Goal: Task Accomplishment & Management: Check status

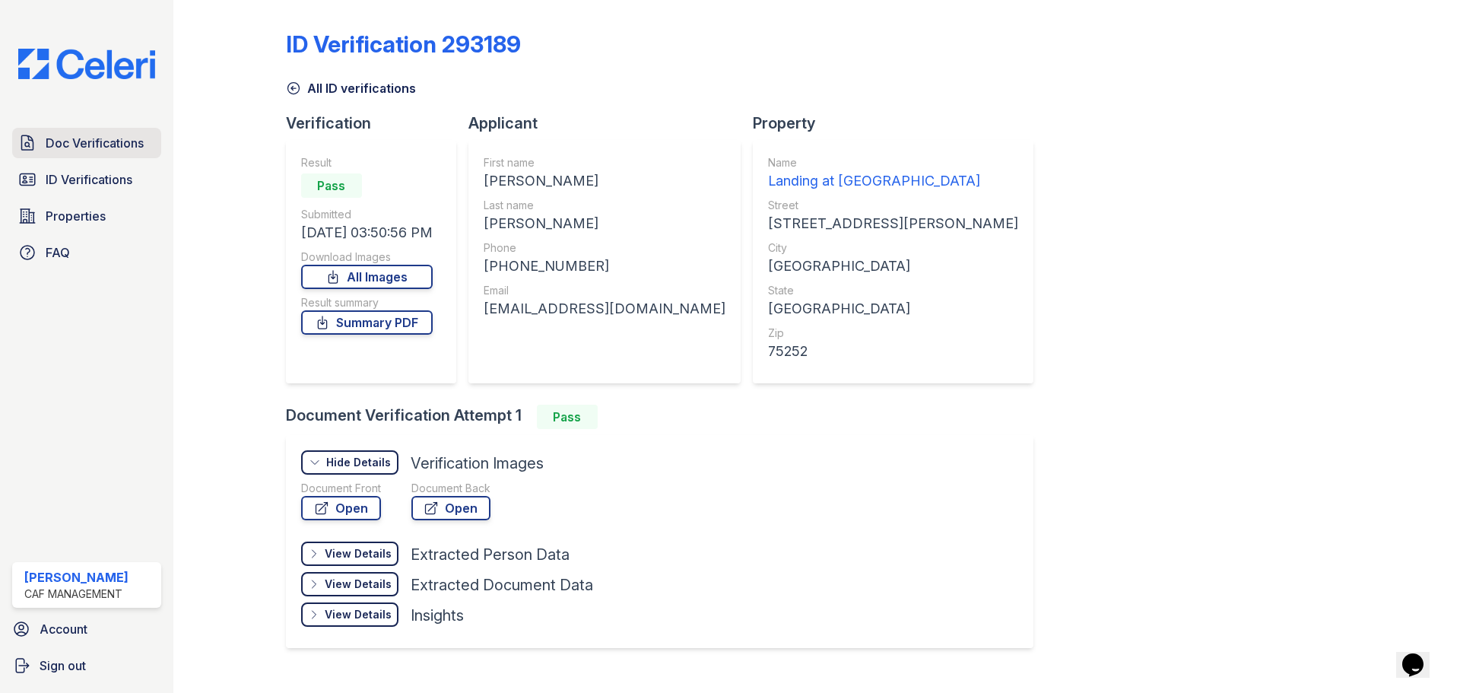
click at [96, 128] on link "Doc Verifications" at bounding box center [86, 143] width 149 height 30
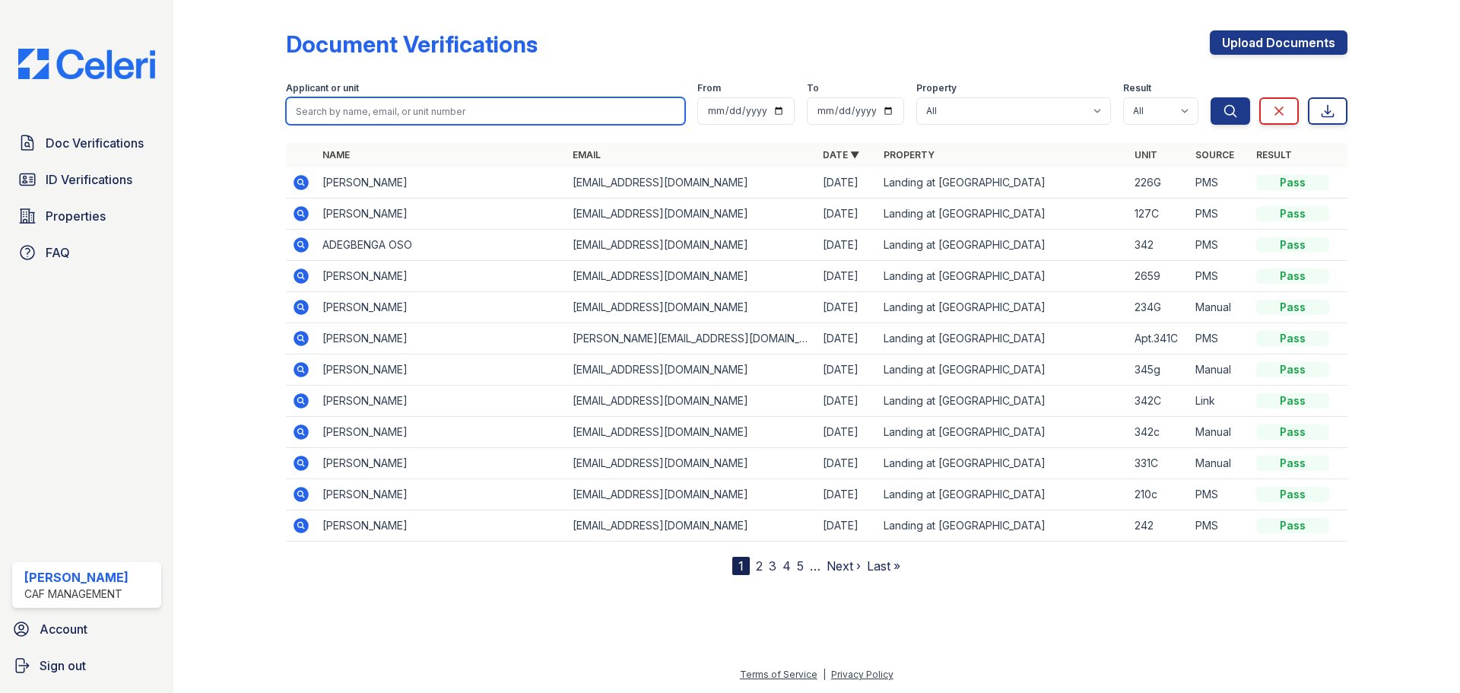
click at [376, 112] on input "search" at bounding box center [485, 110] width 399 height 27
type input "seeley"
click at [1211, 97] on button "Search" at bounding box center [1231, 110] width 40 height 27
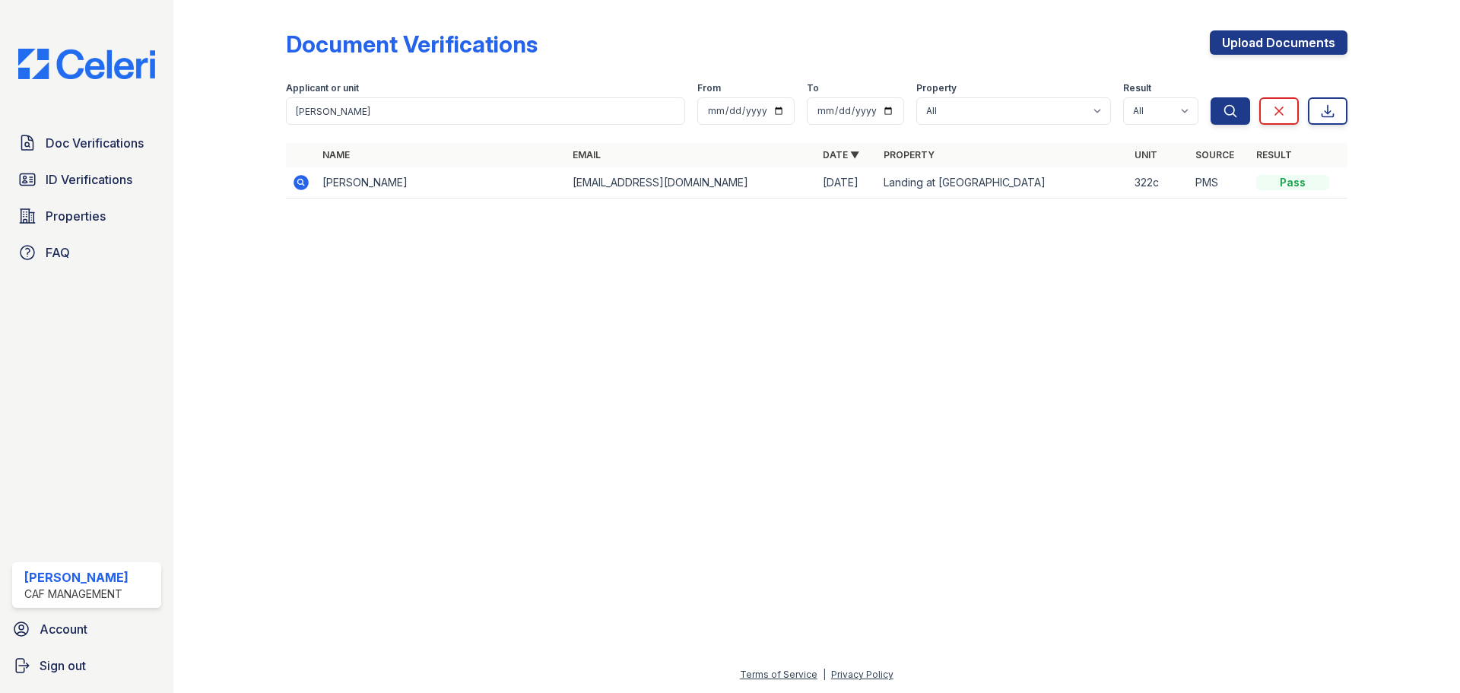
click at [301, 187] on icon at bounding box center [301, 182] width 15 height 15
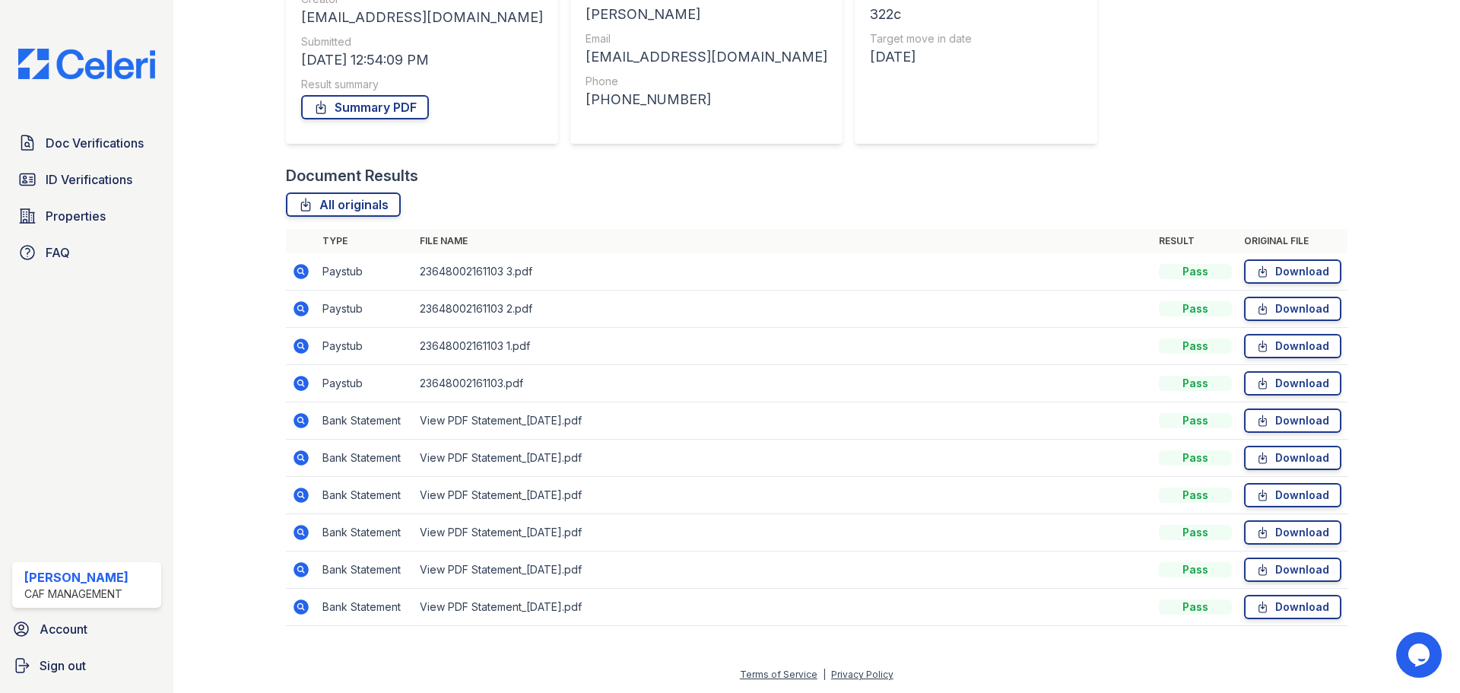
click at [300, 387] on icon at bounding box center [301, 383] width 15 height 15
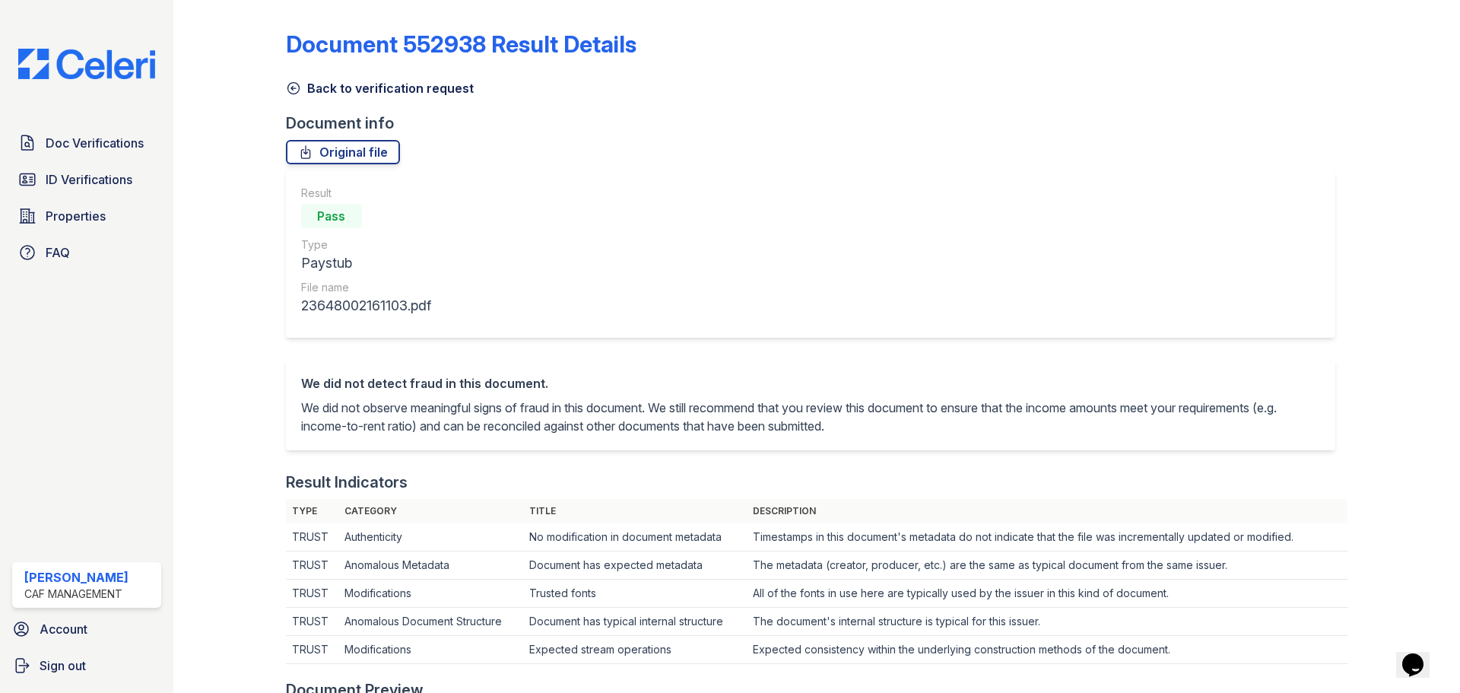
click at [368, 90] on link "Back to verification request" at bounding box center [380, 88] width 188 height 18
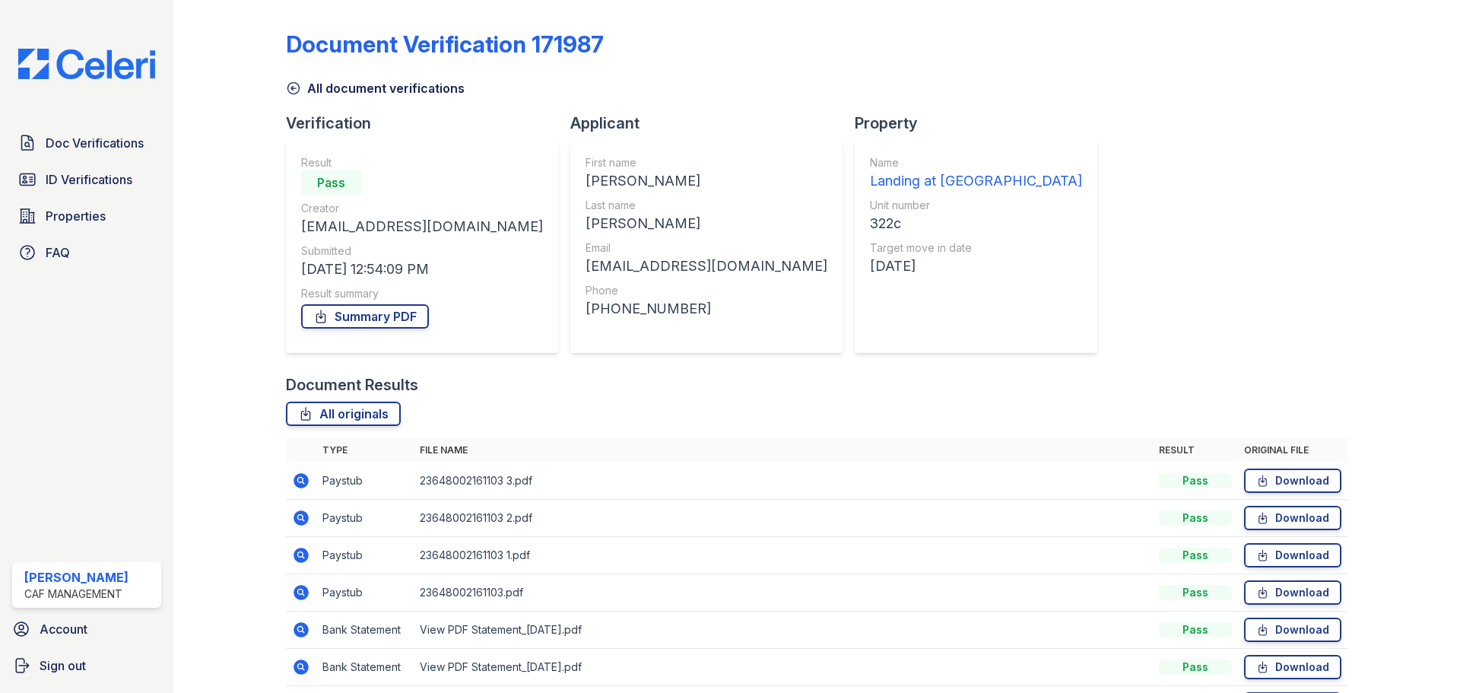
click at [310, 561] on td at bounding box center [301, 555] width 30 height 37
click at [303, 561] on icon at bounding box center [301, 555] width 15 height 15
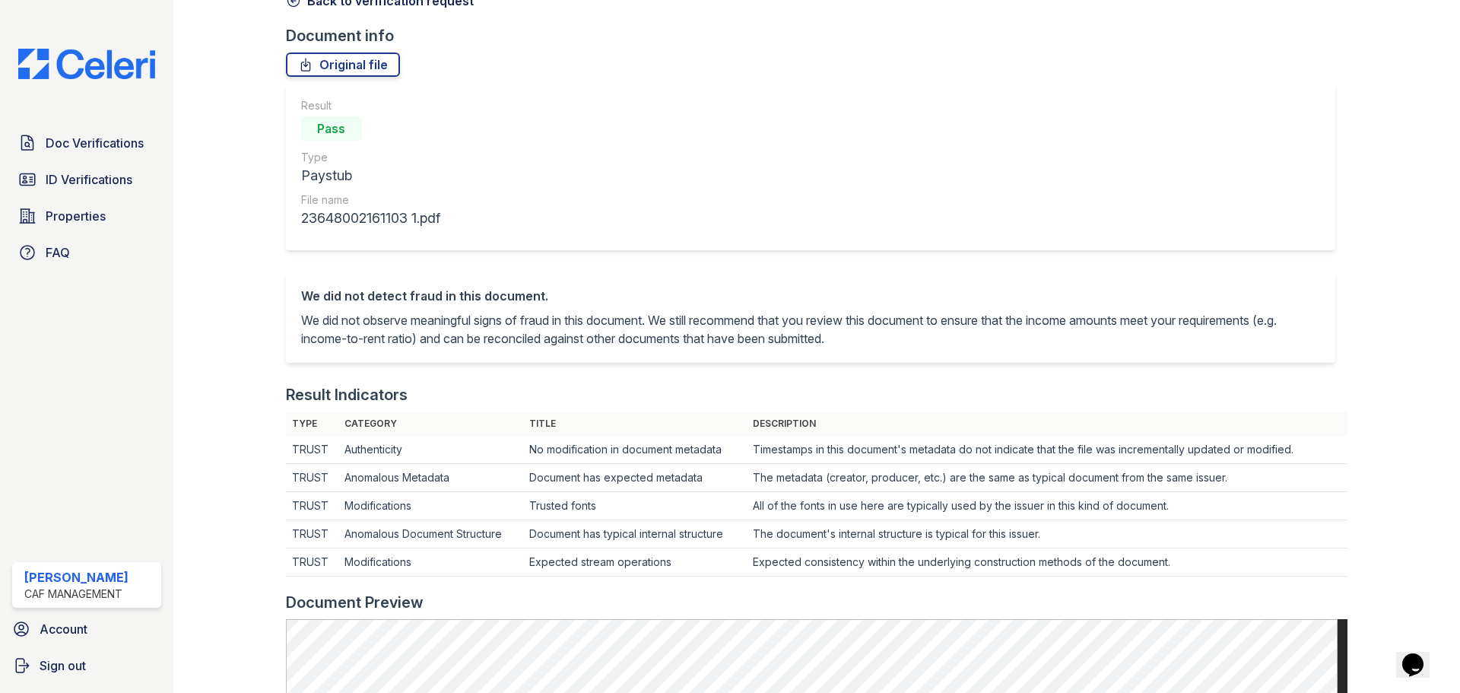
scroll to position [76, 0]
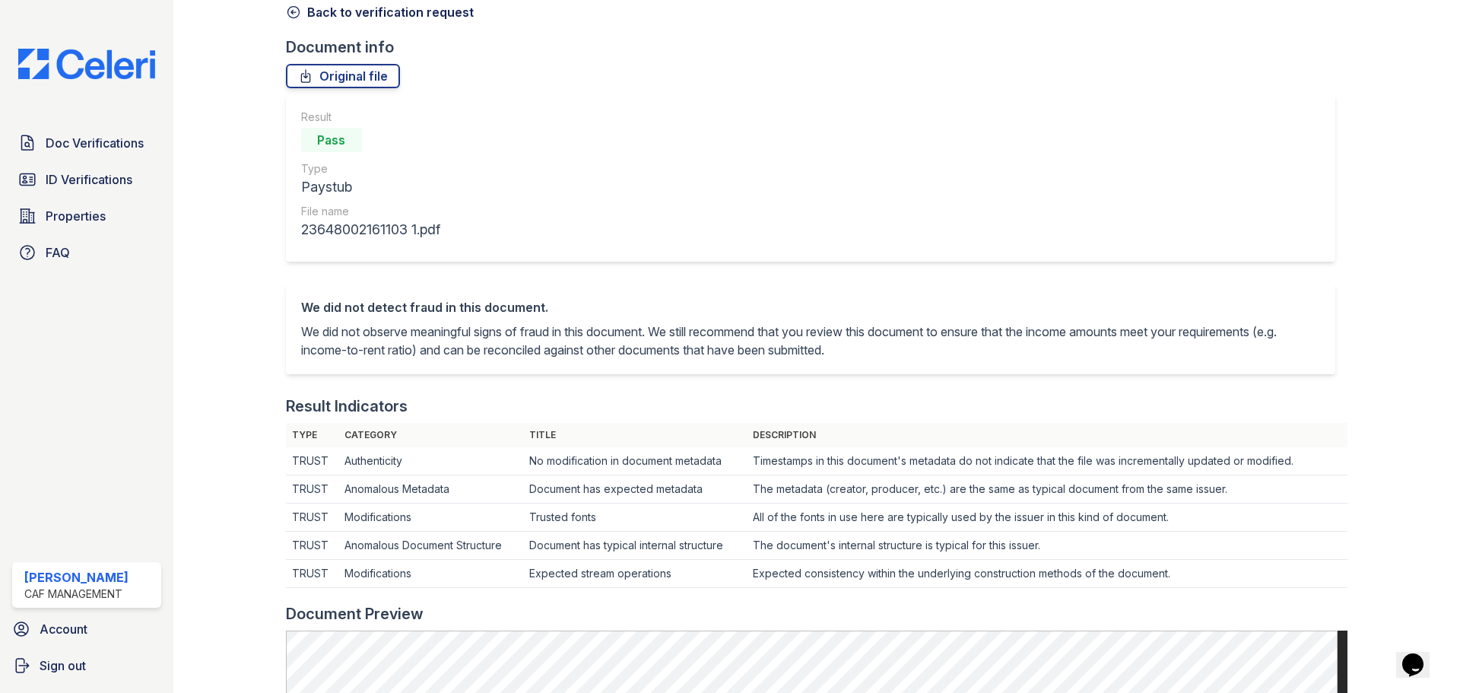
click at [335, 5] on link "Back to verification request" at bounding box center [380, 12] width 188 height 18
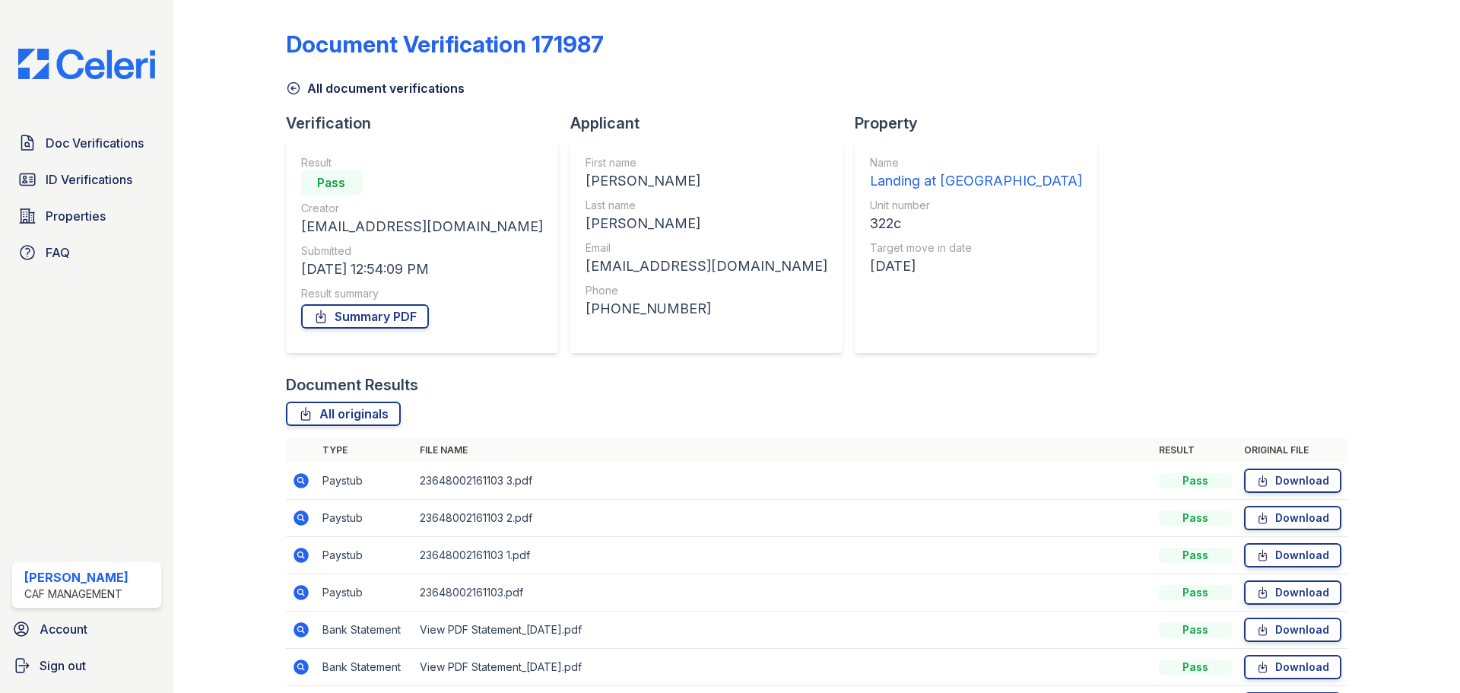
click at [303, 521] on icon at bounding box center [301, 518] width 18 height 18
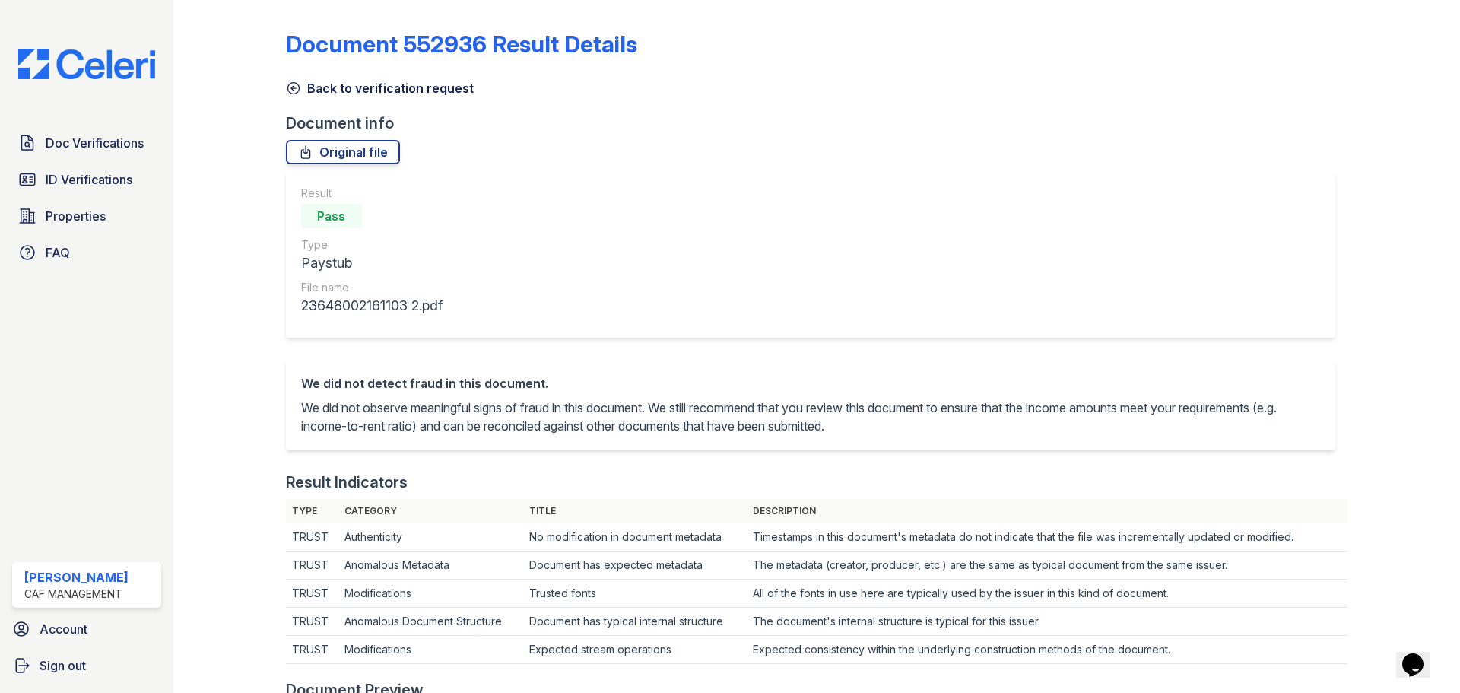
click at [319, 97] on link "Back to verification request" at bounding box center [380, 88] width 188 height 18
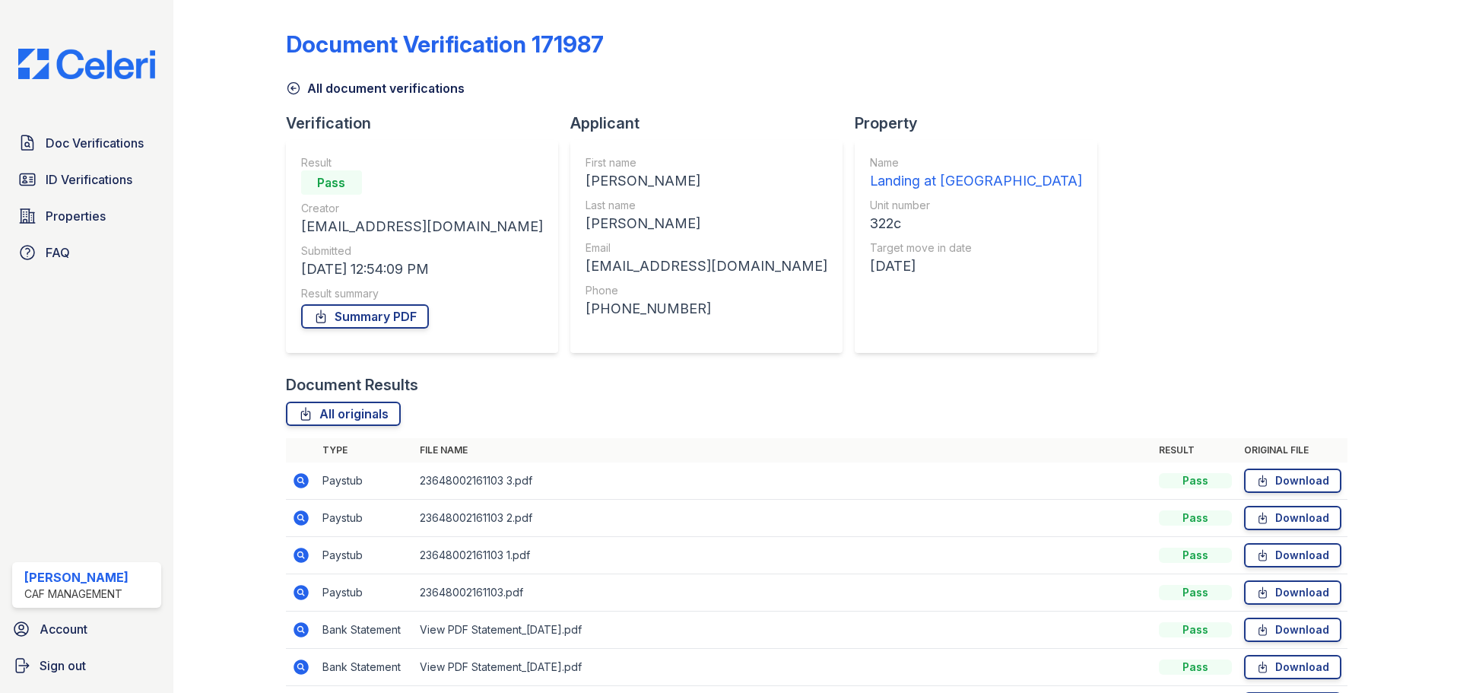
click at [297, 486] on icon at bounding box center [301, 480] width 15 height 15
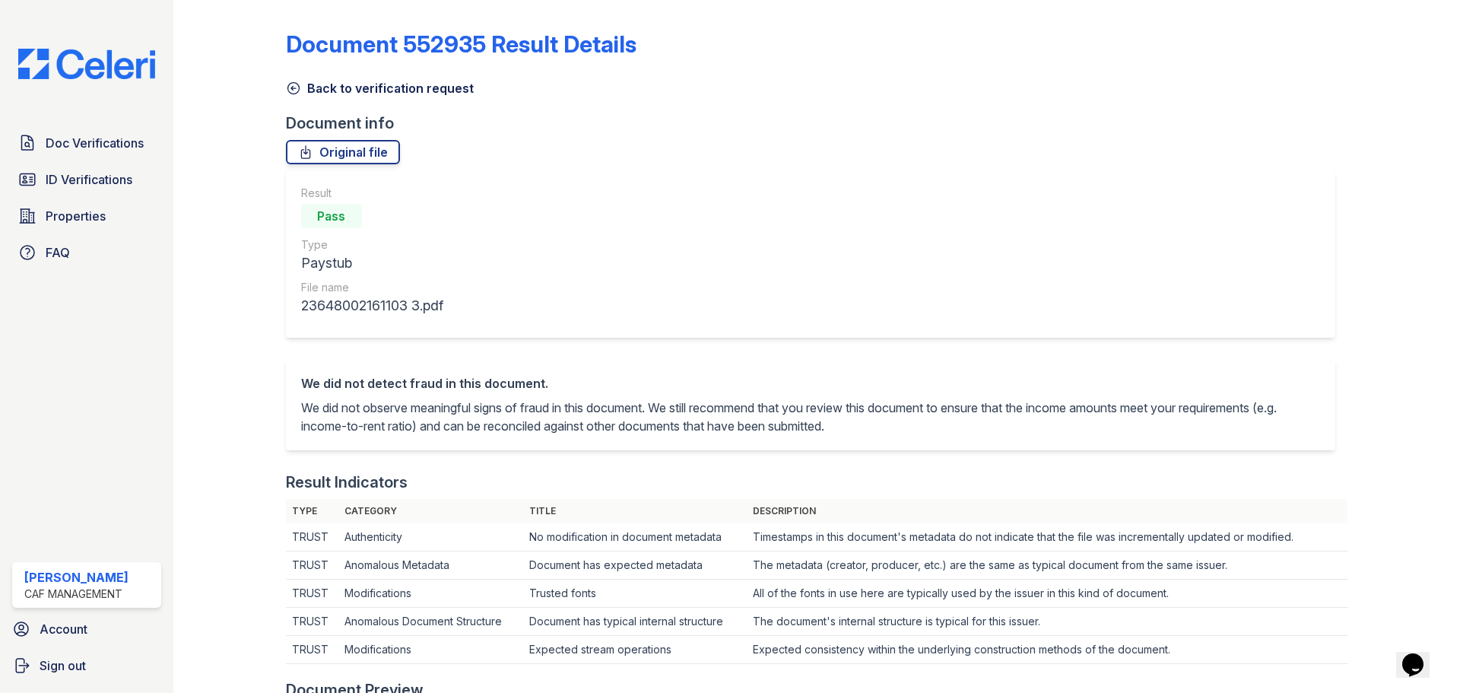
click at [310, 84] on link "Back to verification request" at bounding box center [380, 88] width 188 height 18
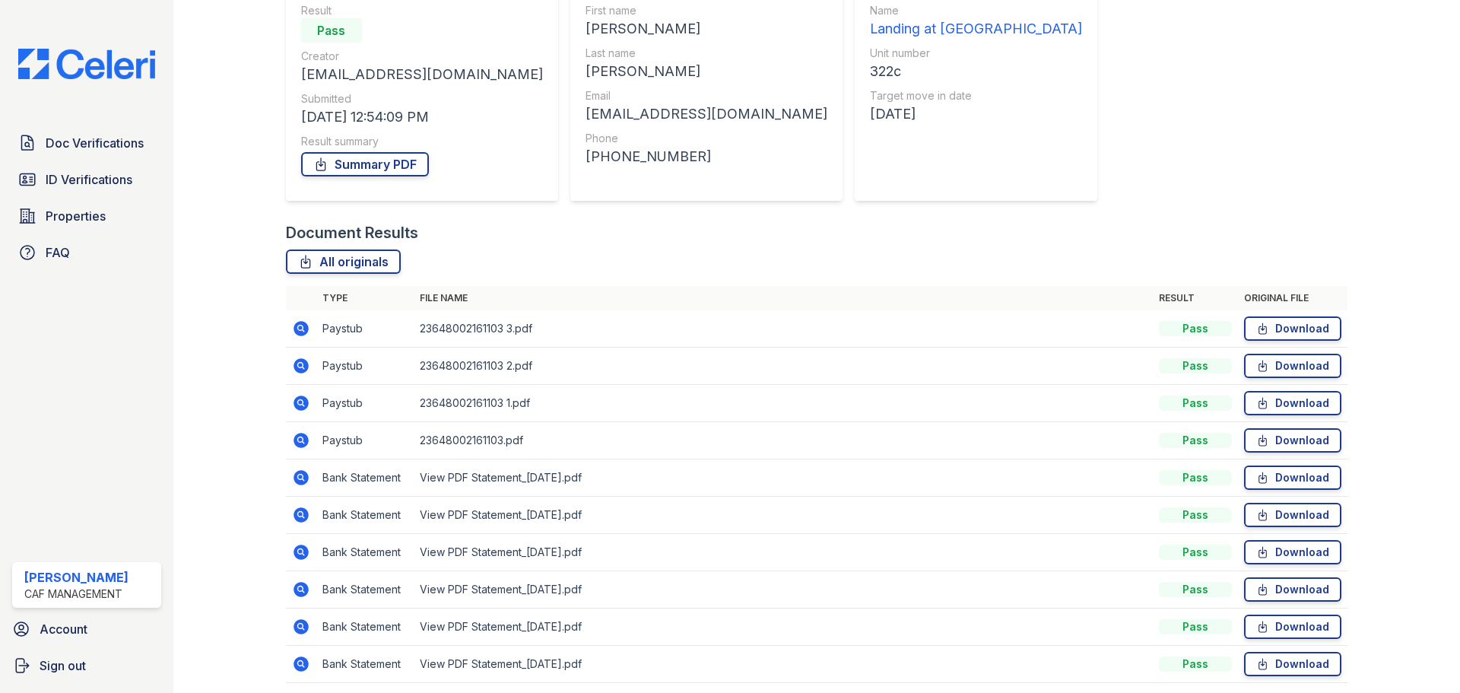
scroll to position [209, 0]
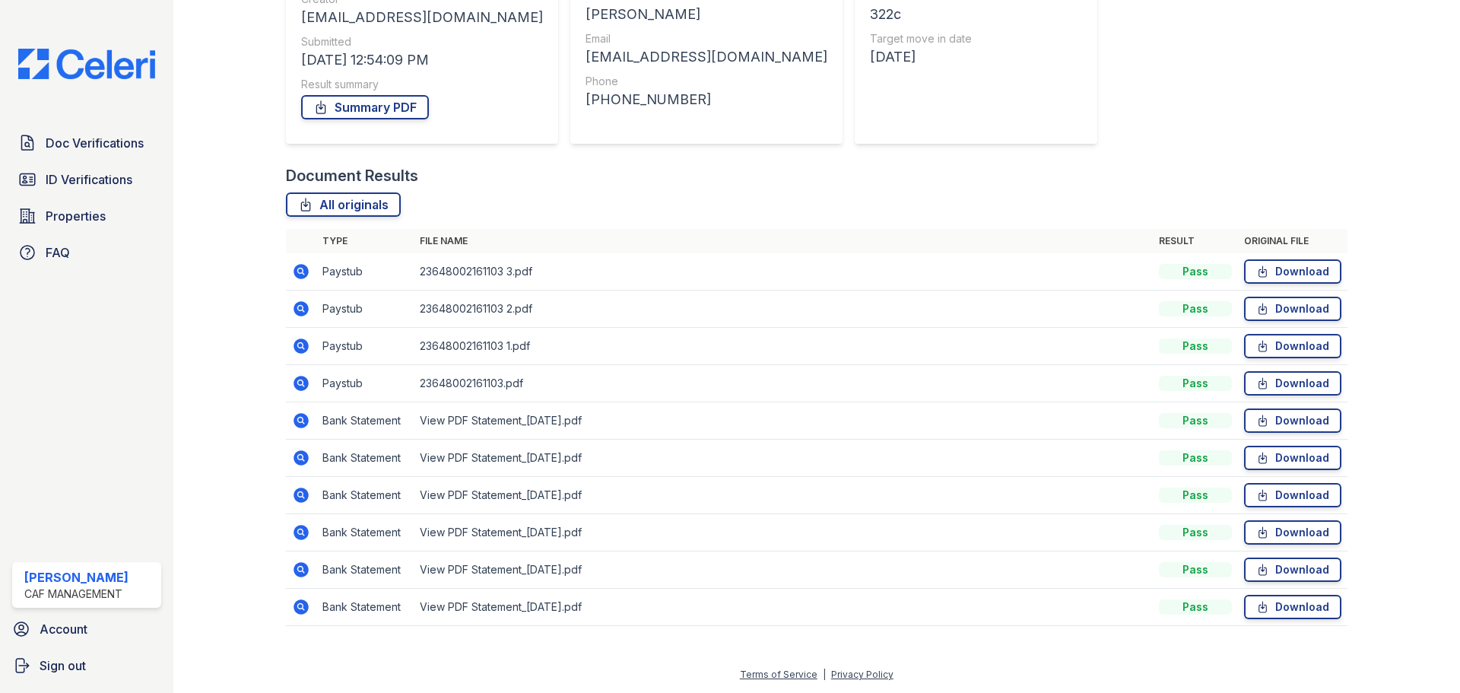
click at [305, 422] on icon at bounding box center [301, 420] width 15 height 15
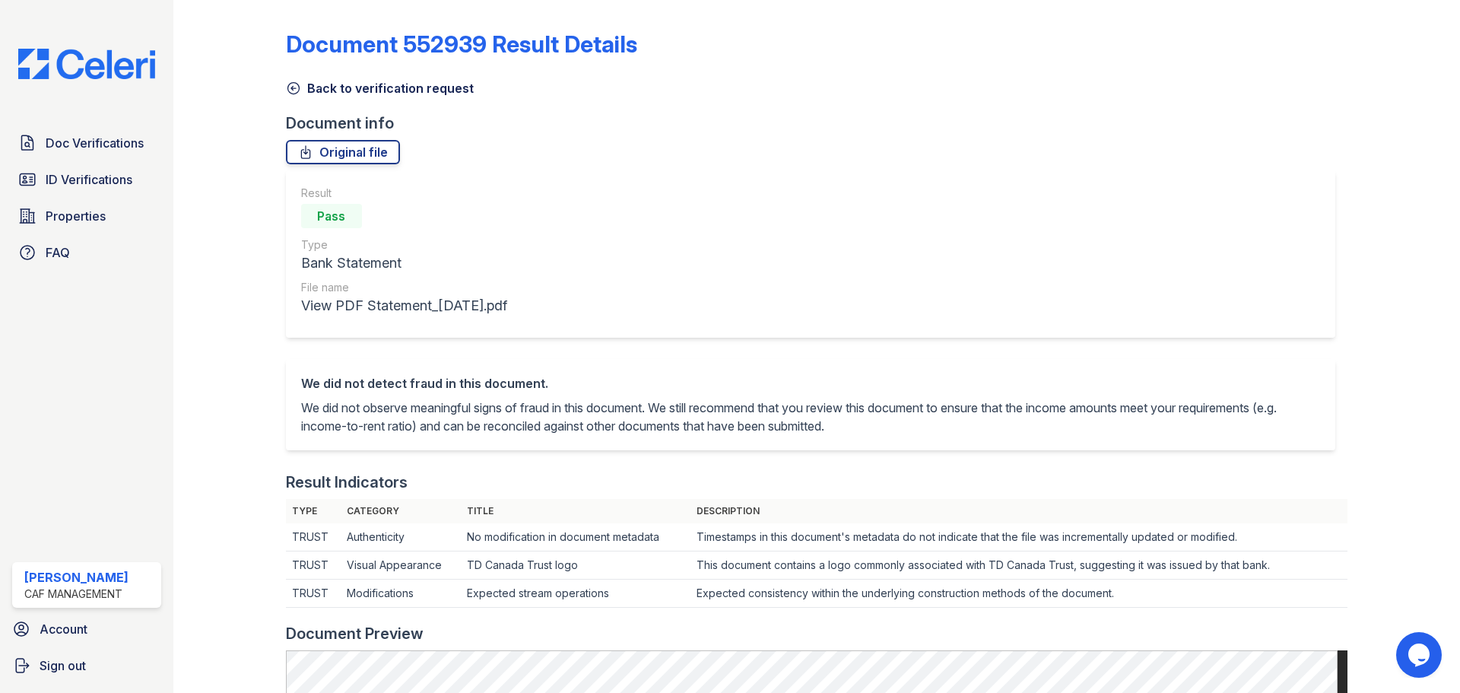
click at [354, 89] on link "Back to verification request" at bounding box center [380, 88] width 188 height 18
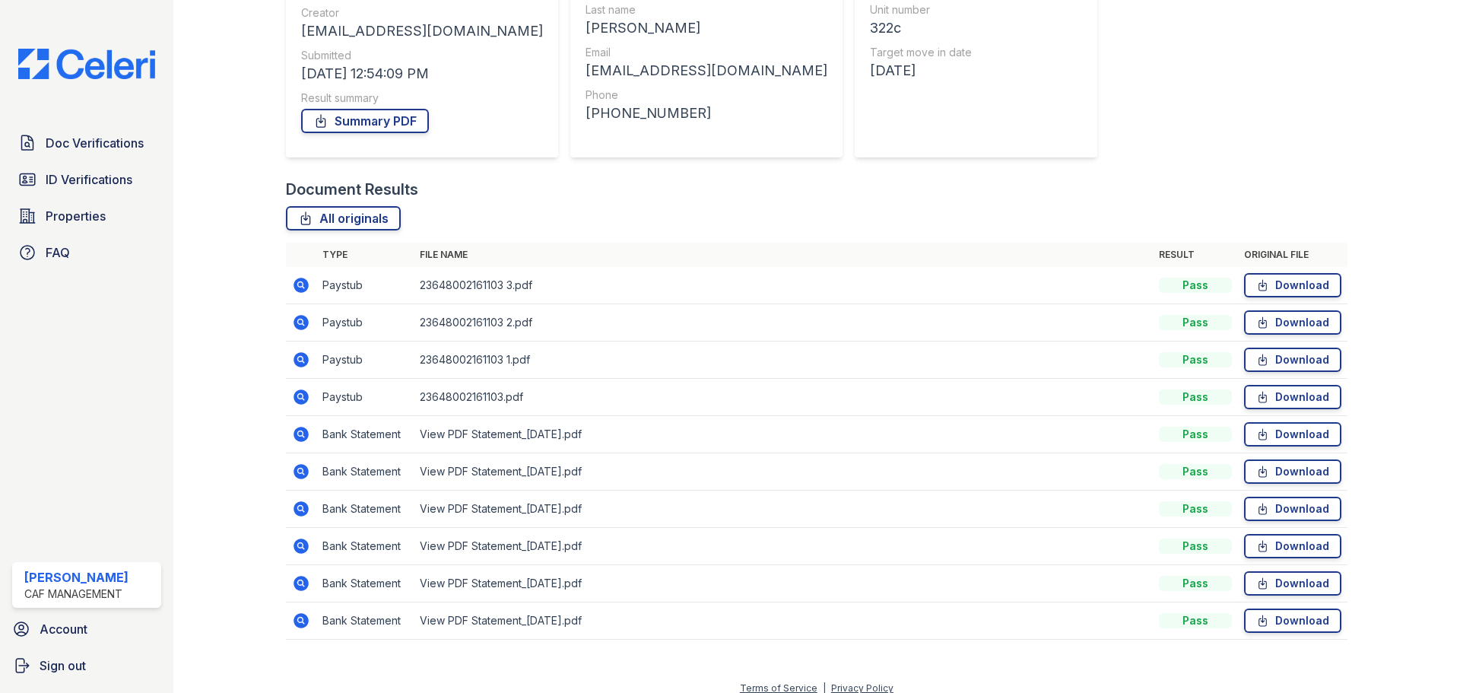
scroll to position [209, 0]
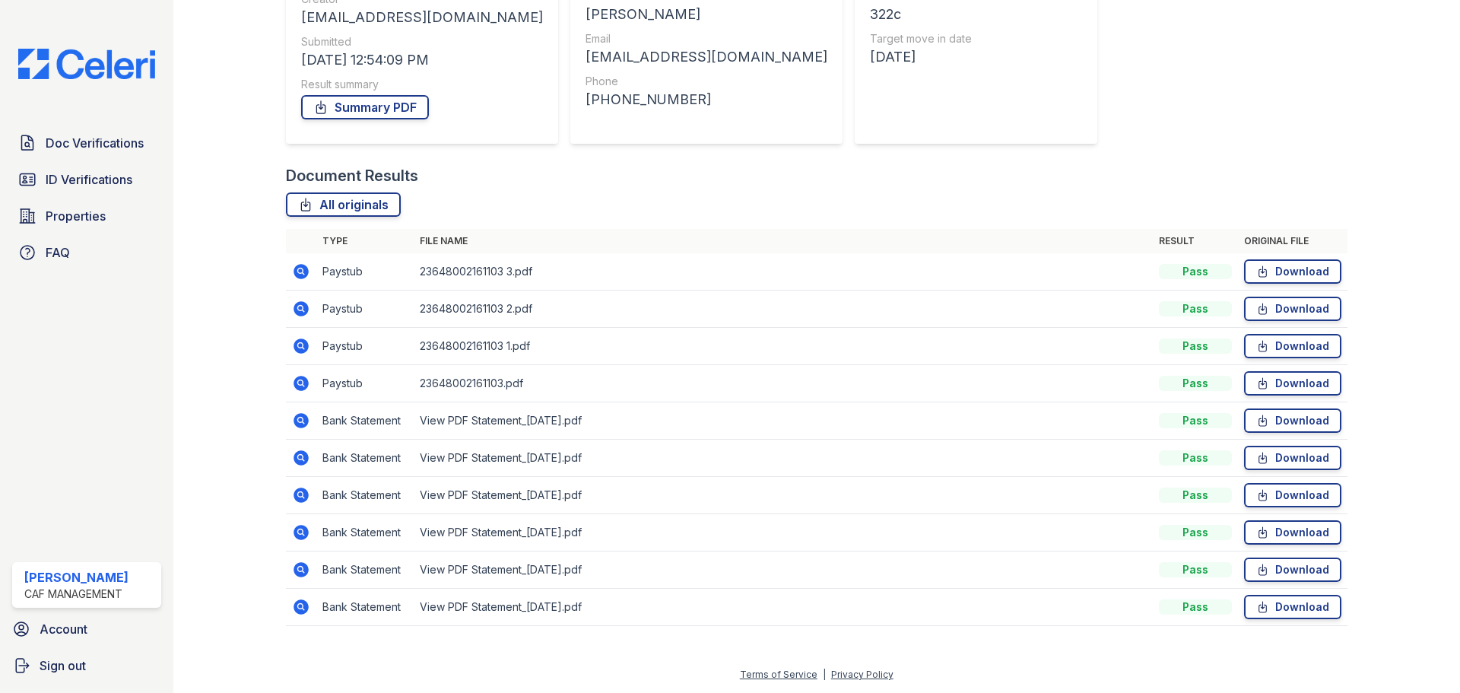
click at [297, 387] on icon at bounding box center [301, 383] width 15 height 15
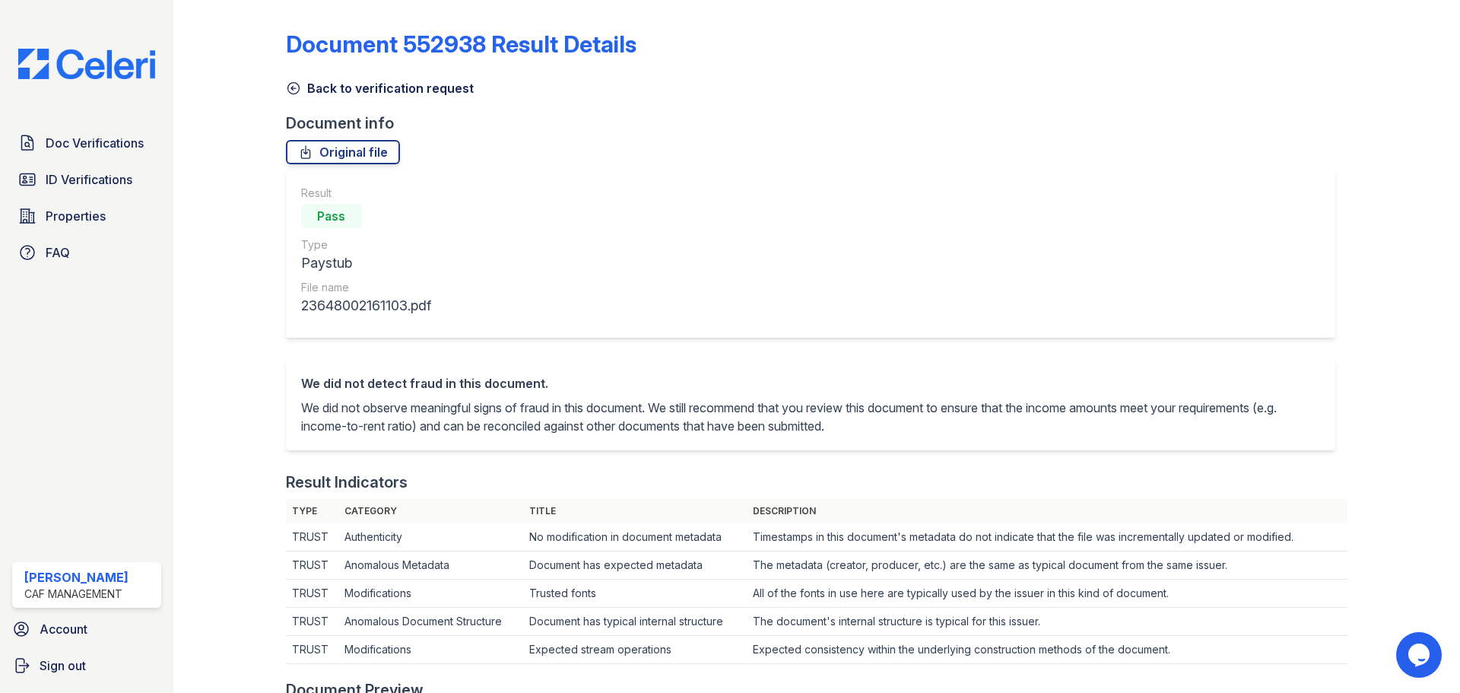
click at [344, 94] on link "Back to verification request" at bounding box center [380, 88] width 188 height 18
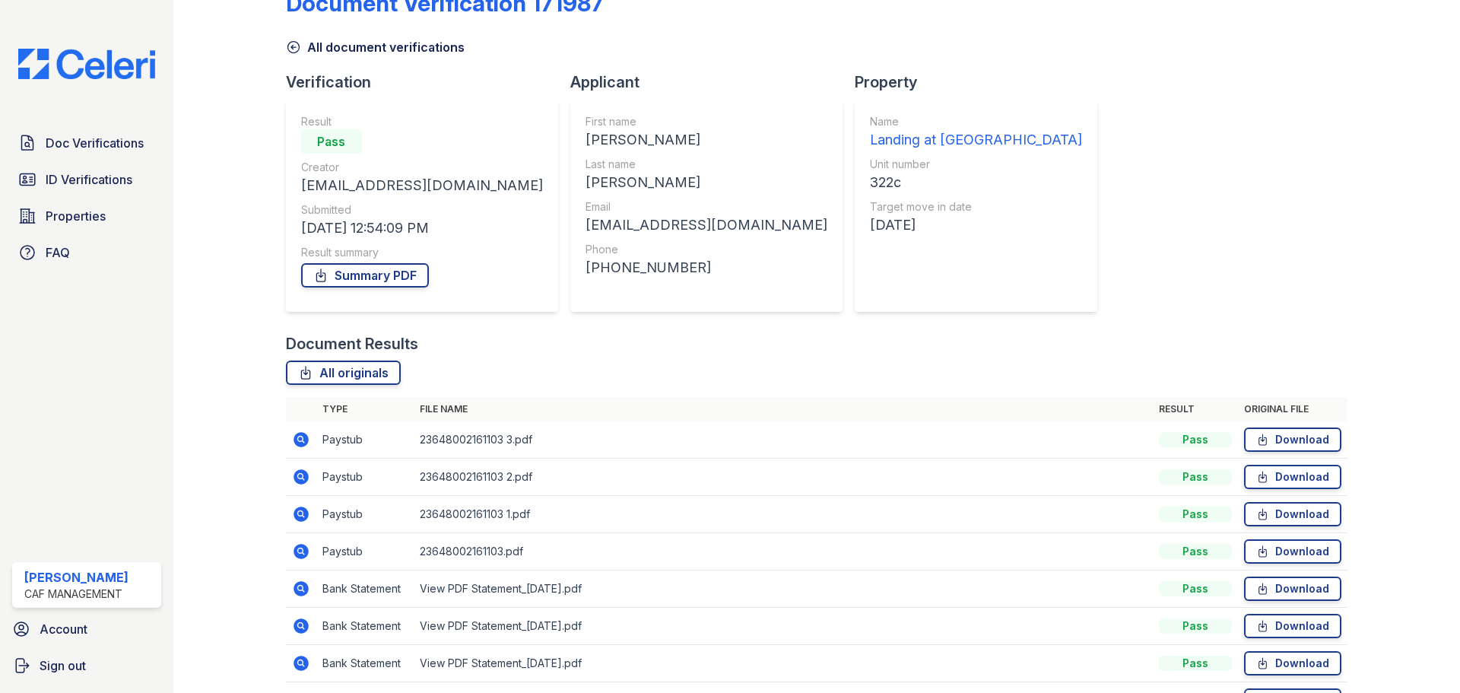
scroll to position [76, 0]
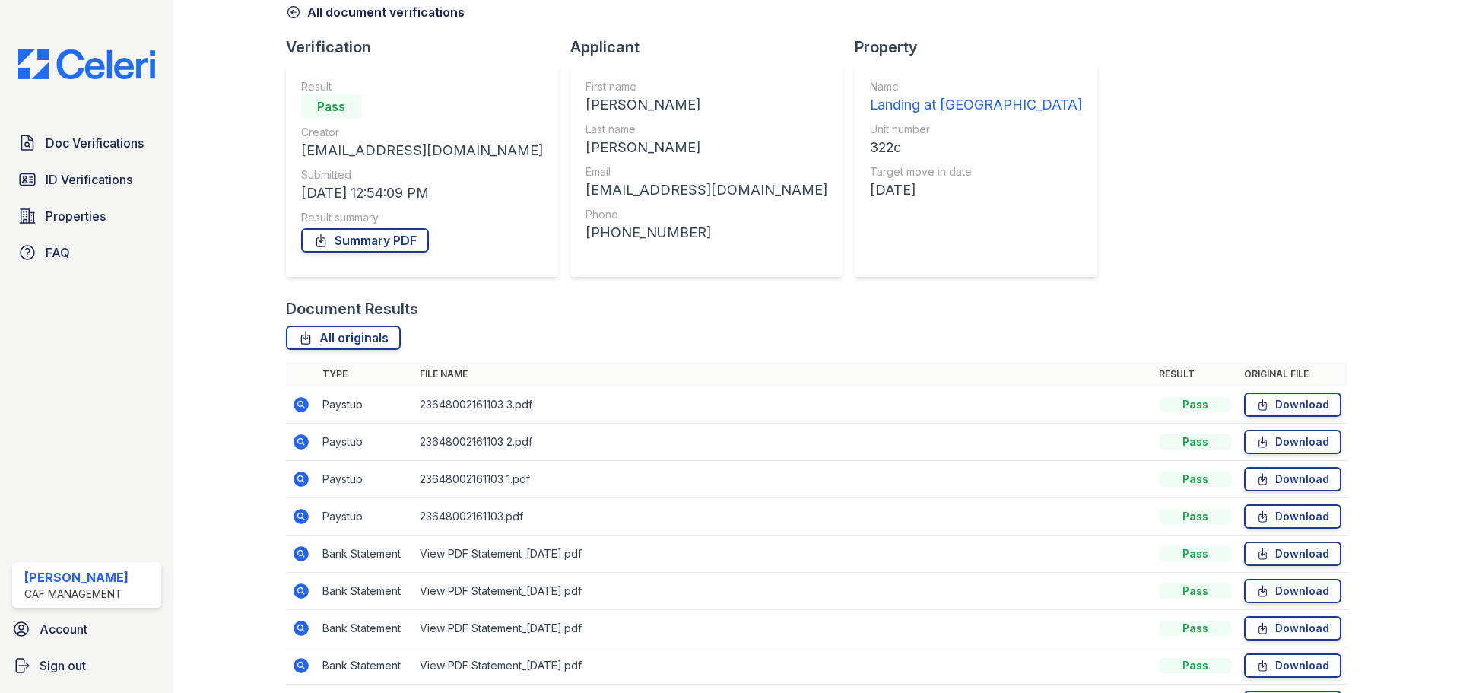
click at [298, 515] on icon at bounding box center [300, 515] width 4 height 4
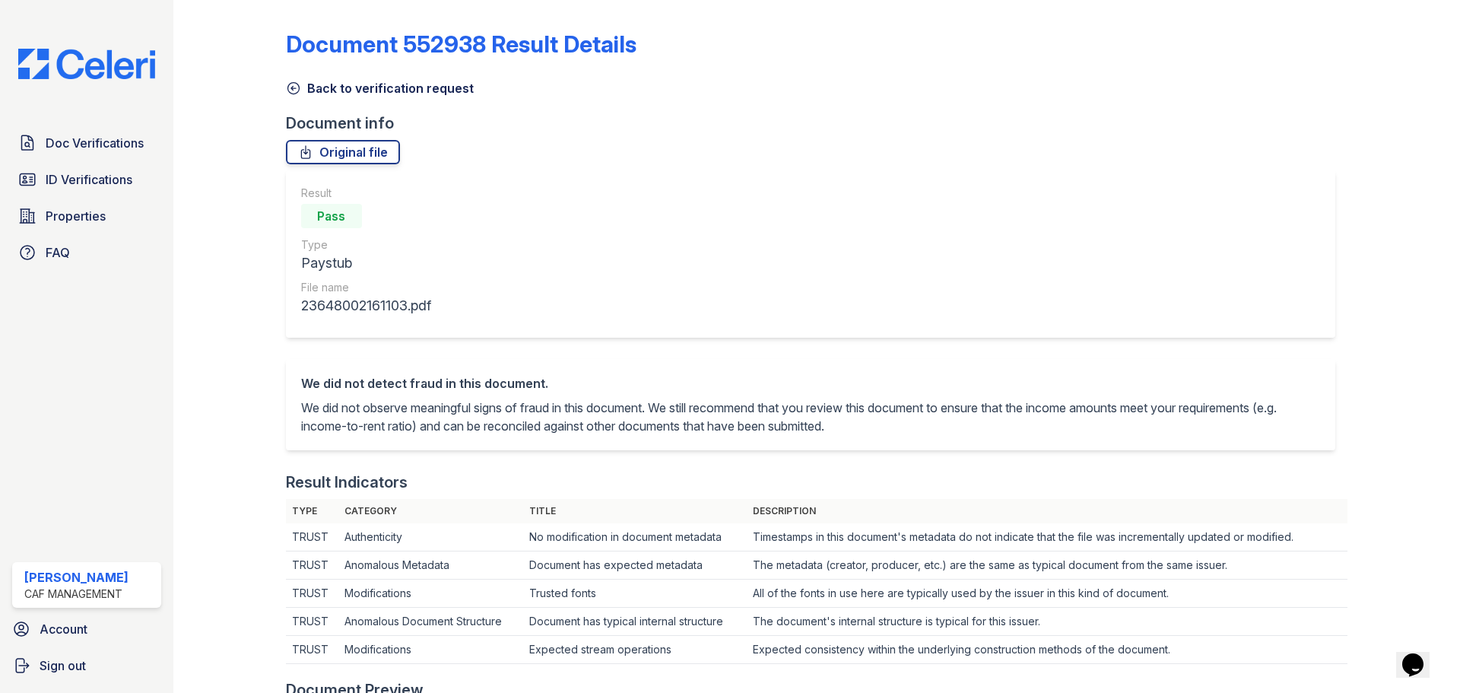
click at [413, 81] on link "Back to verification request" at bounding box center [380, 88] width 188 height 18
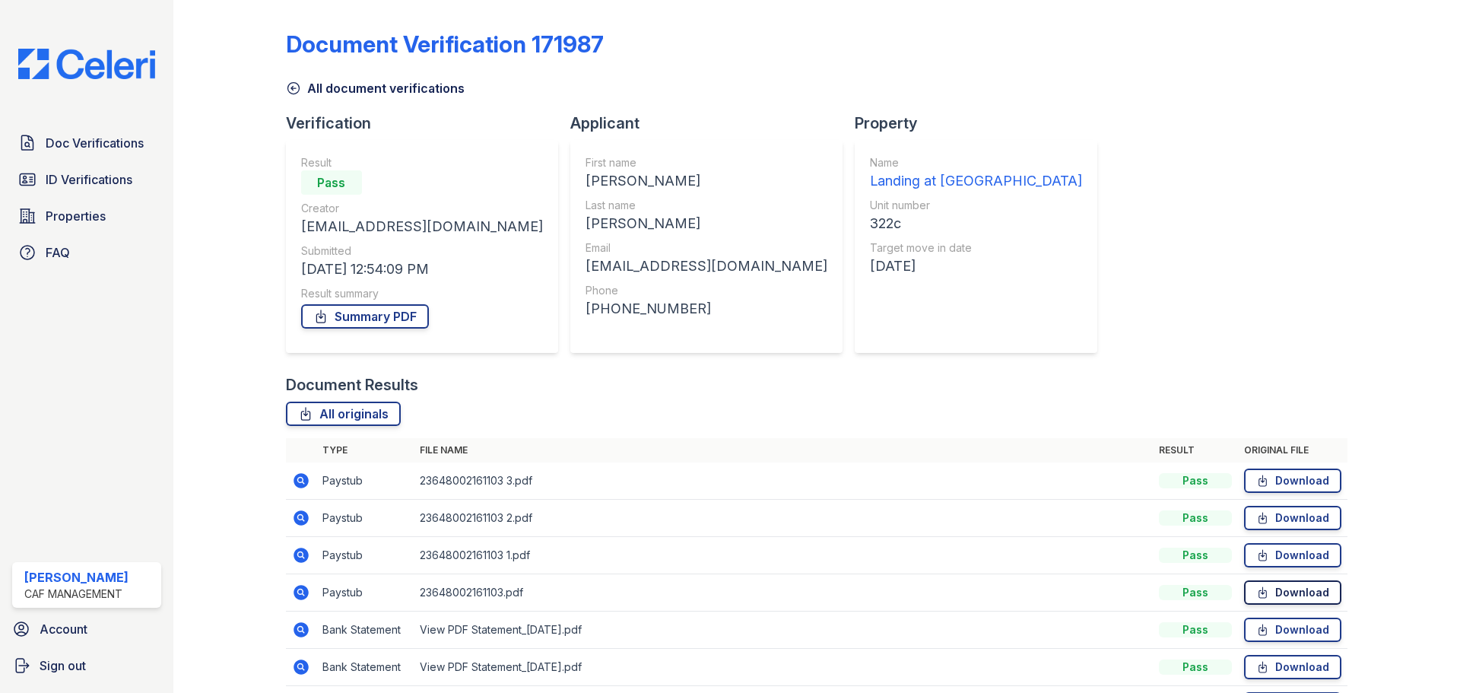
click at [1287, 588] on link "Download" at bounding box center [1292, 592] width 97 height 24
click at [306, 557] on icon at bounding box center [301, 555] width 15 height 15
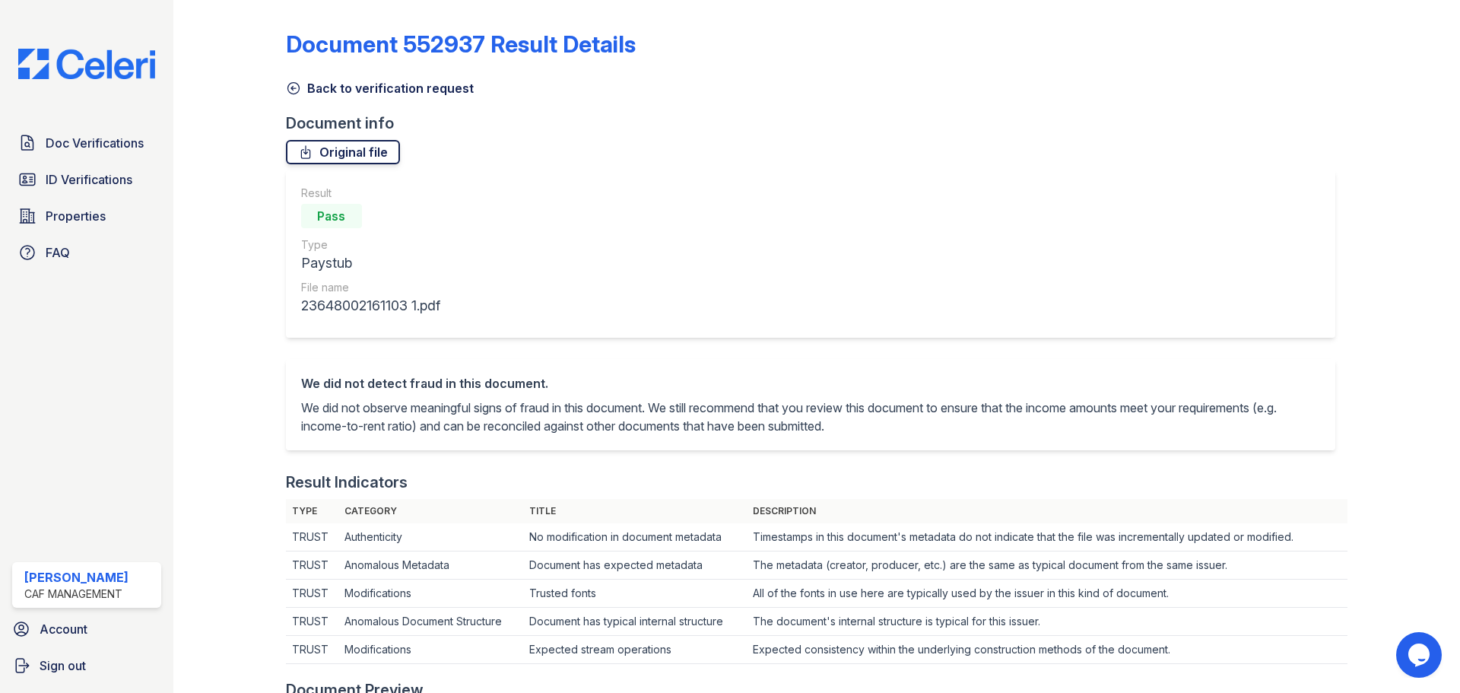
click at [361, 163] on link "Original file" at bounding box center [343, 152] width 114 height 24
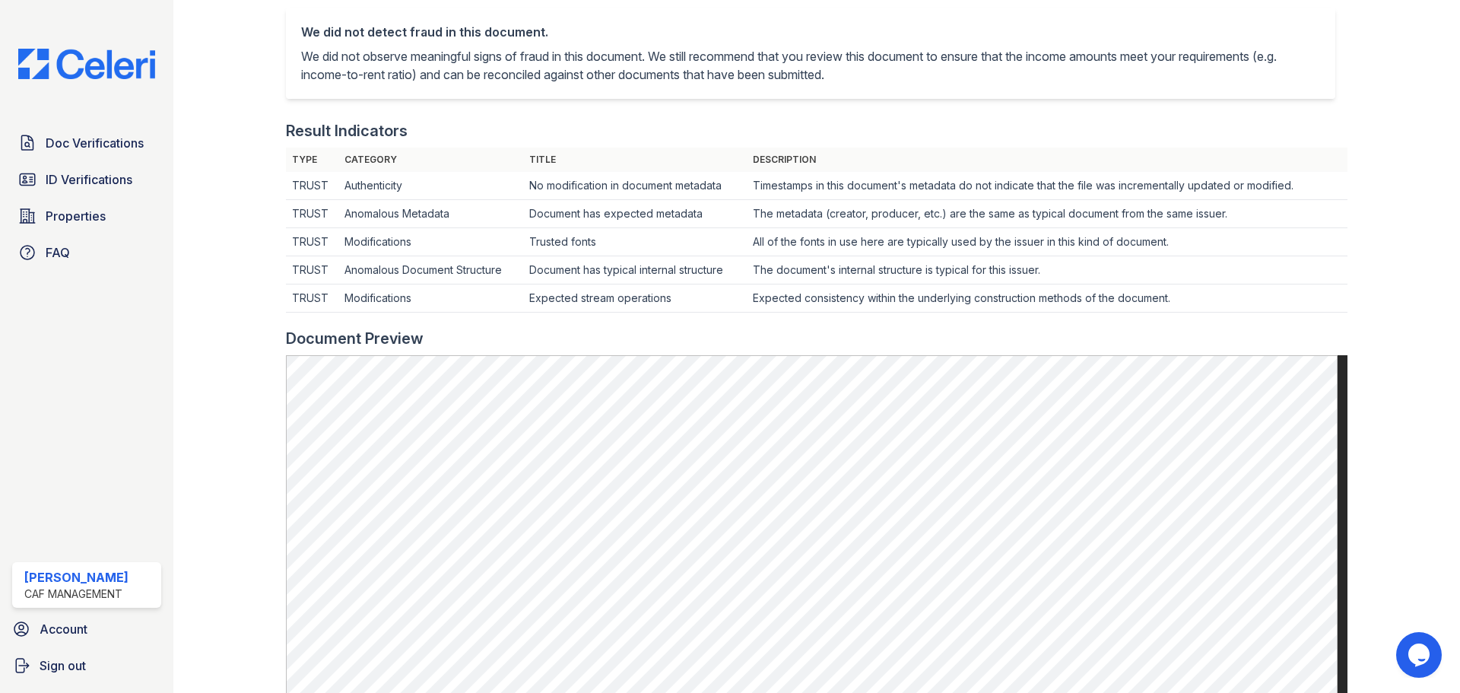
scroll to position [76, 0]
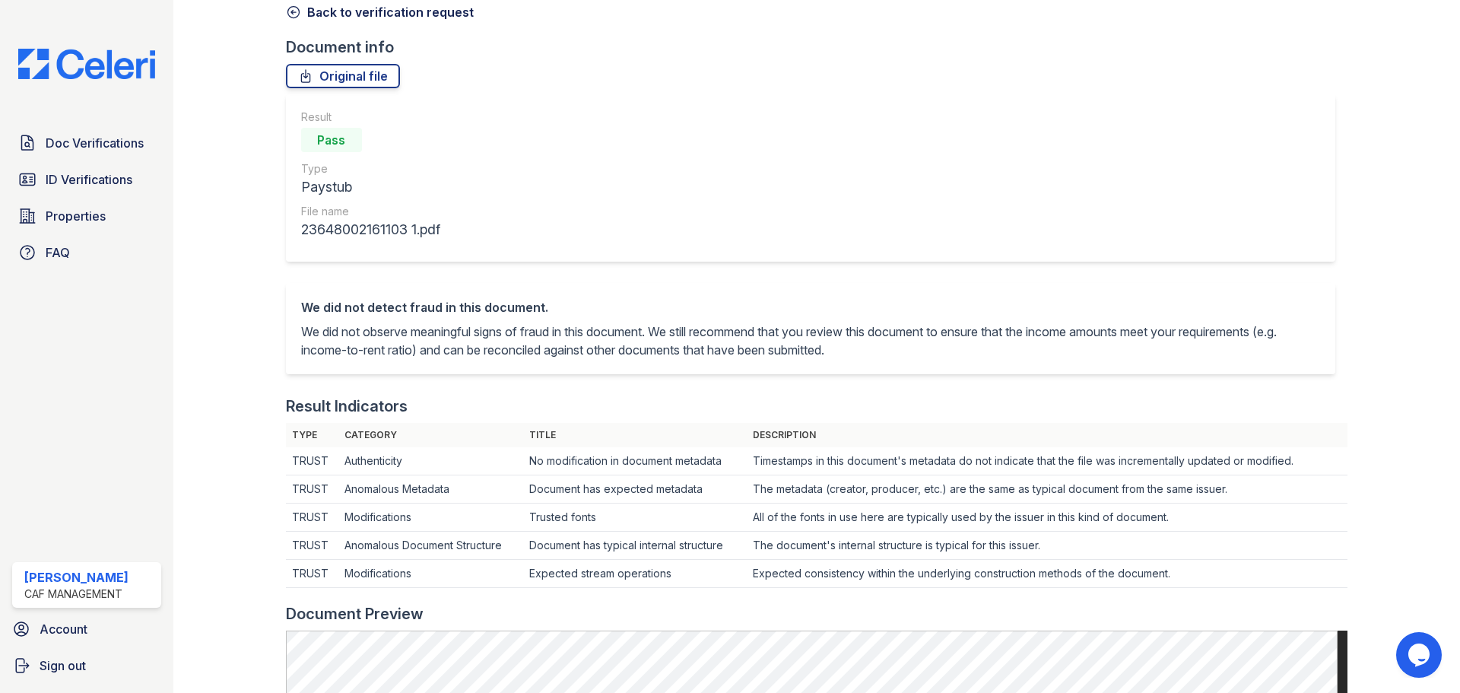
click at [357, 14] on link "Back to verification request" at bounding box center [380, 12] width 188 height 18
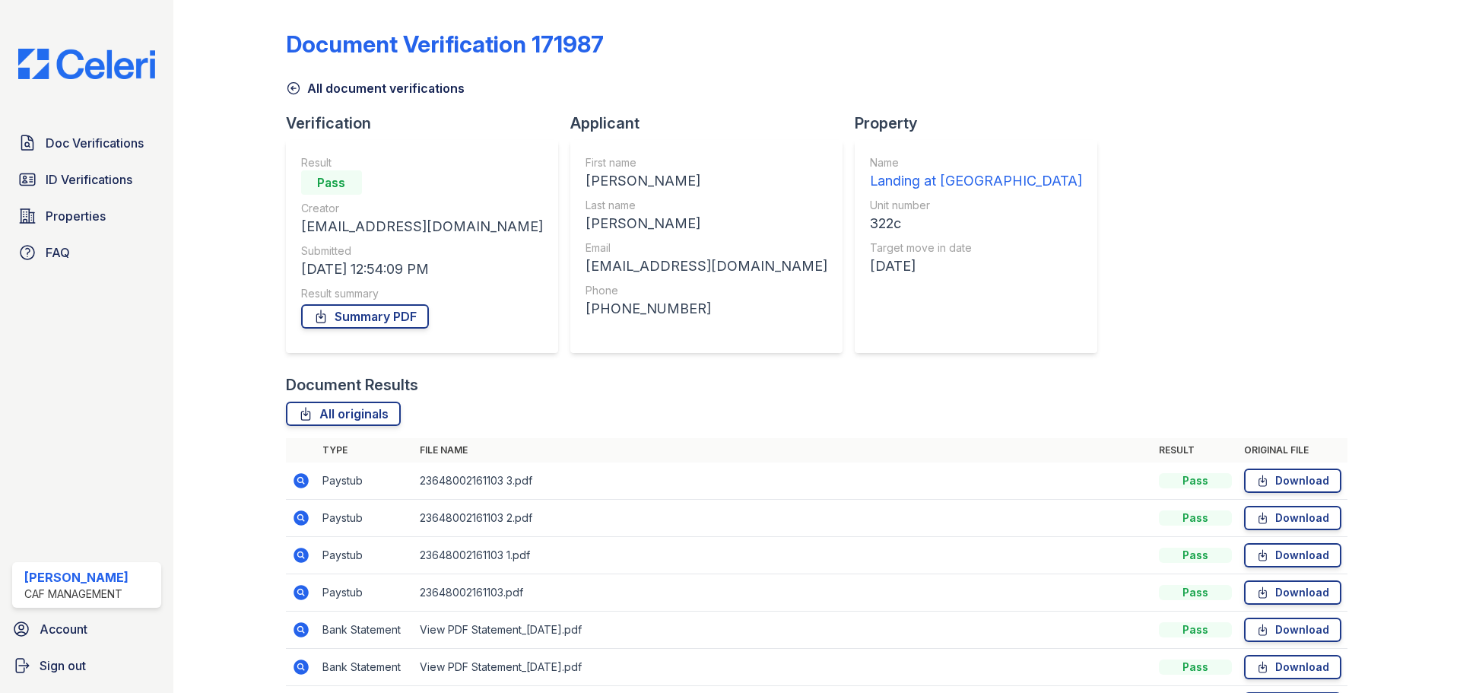
click at [303, 517] on icon at bounding box center [301, 517] width 15 height 15
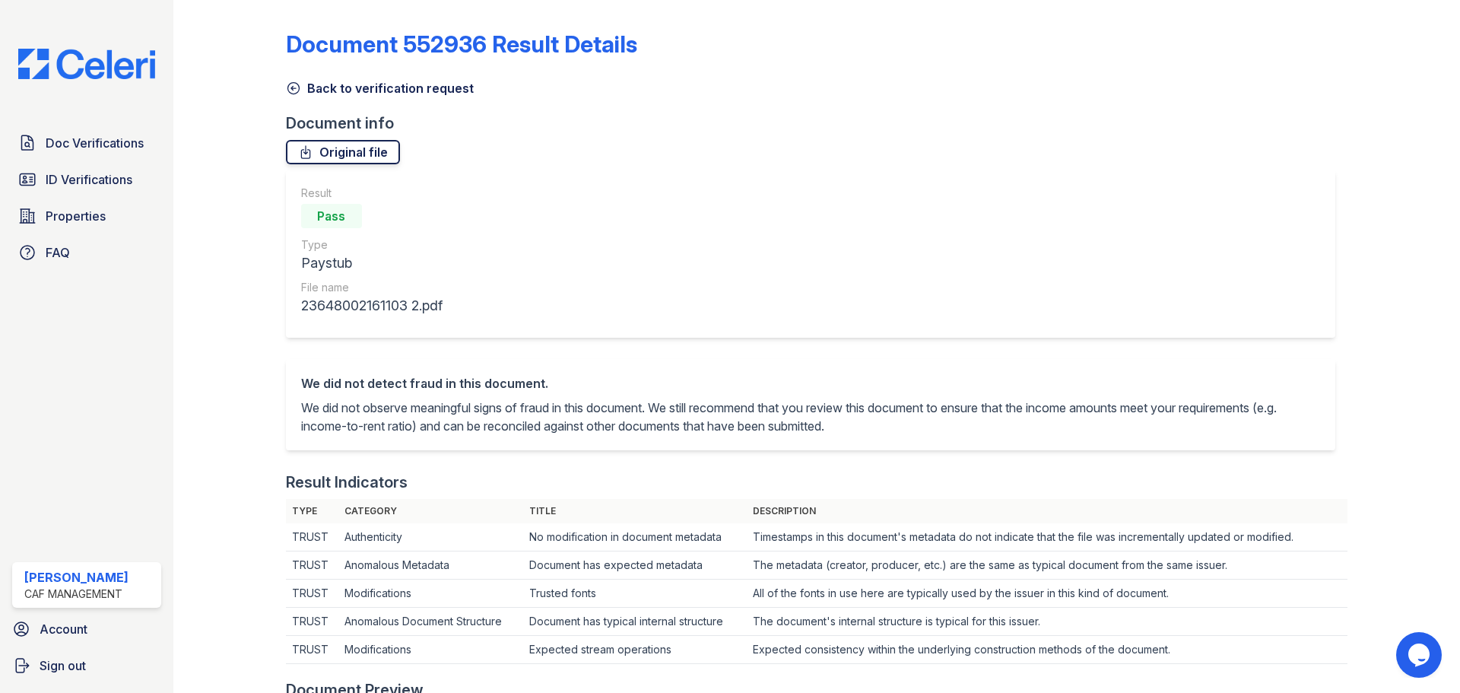
click at [330, 155] on link "Original file" at bounding box center [343, 152] width 114 height 24
click at [351, 87] on link "Back to verification request" at bounding box center [380, 88] width 188 height 18
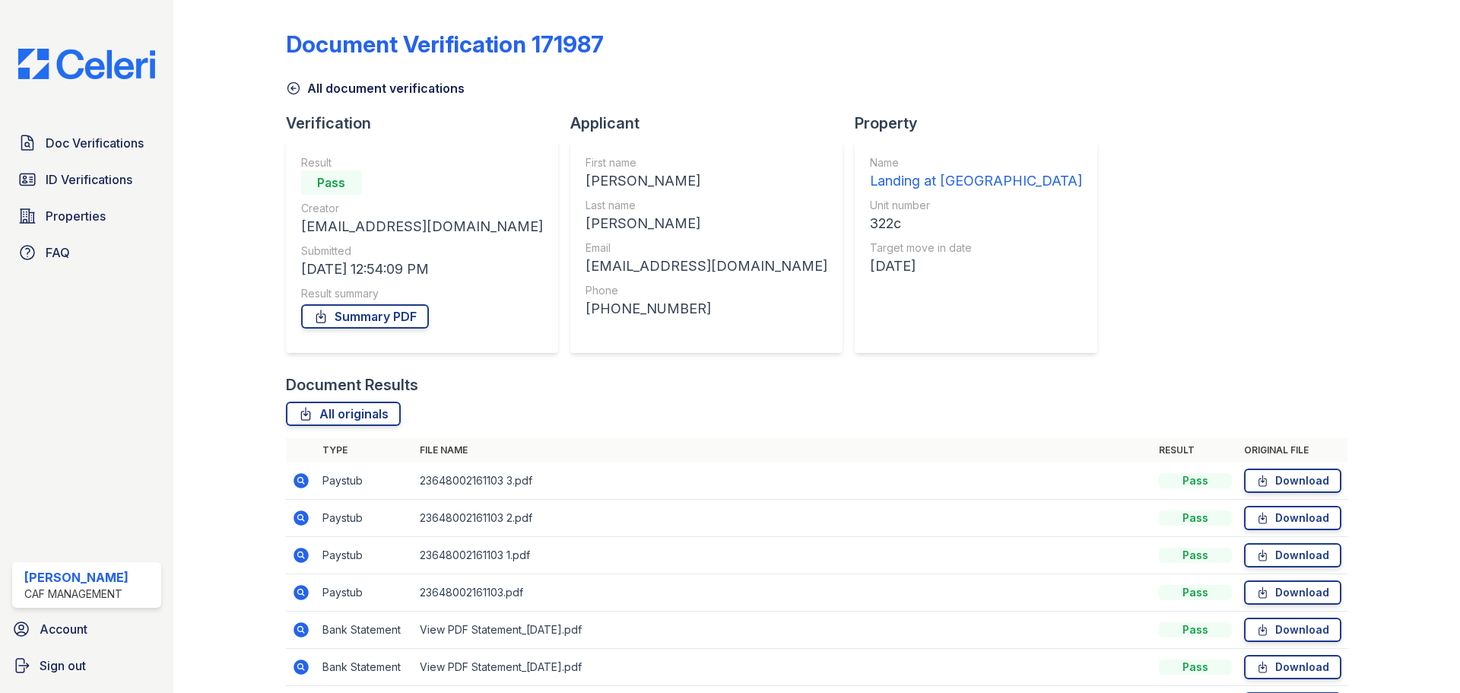
click at [299, 480] on icon at bounding box center [300, 480] width 4 height 4
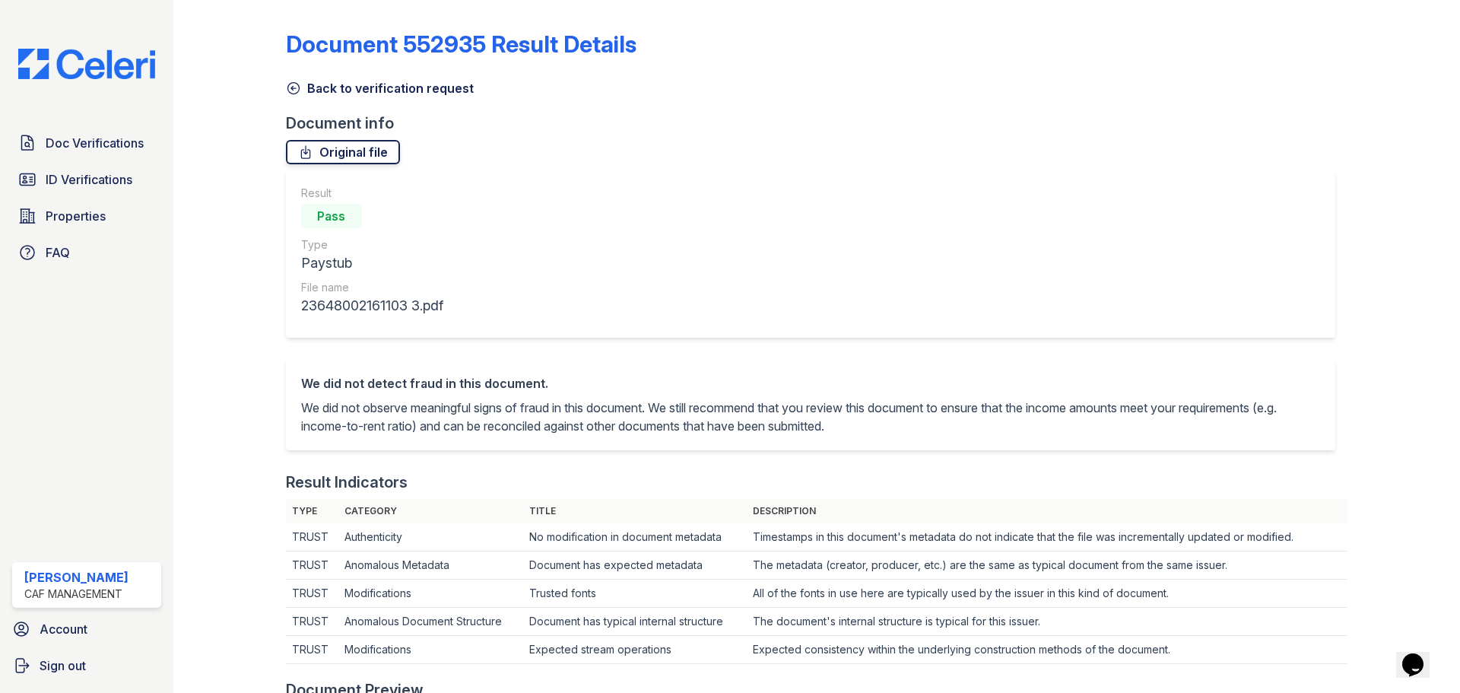
click at [360, 147] on link "Original file" at bounding box center [343, 152] width 114 height 24
